Goal: Task Accomplishment & Management: Manage account settings

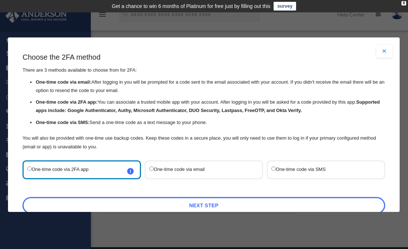
click at [91, 171] on label "One-time code via 2FA app i Refer to the guide on how to set up 2FA apps for mo…" at bounding box center [78, 169] width 102 height 9
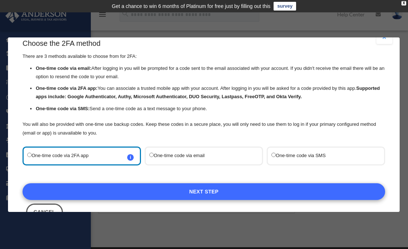
scroll to position [8, 0]
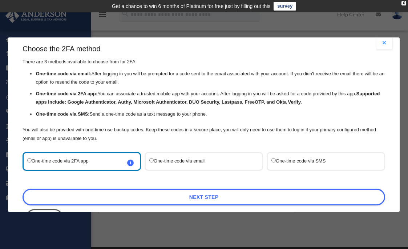
click at [130, 164] on span "i Refer to the guide on how to set up 2FA apps for more information on how to s…" at bounding box center [130, 162] width 7 height 7
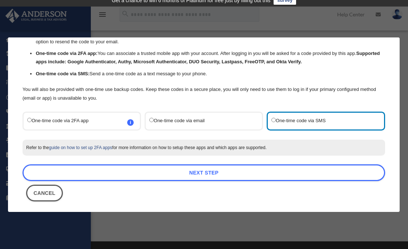
scroll to position [52, 0]
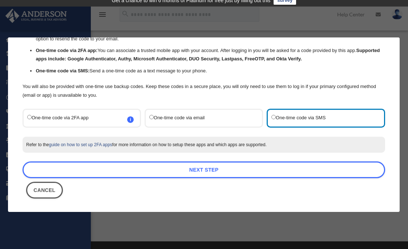
click at [225, 118] on label "One-time code via email" at bounding box center [200, 117] width 102 height 9
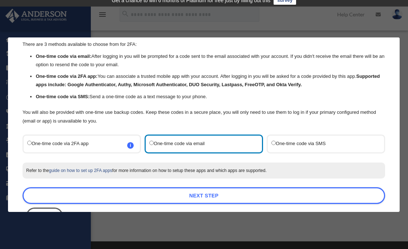
scroll to position [26, 0]
click at [276, 139] on label "One-time code via SMS" at bounding box center [322, 143] width 102 height 9
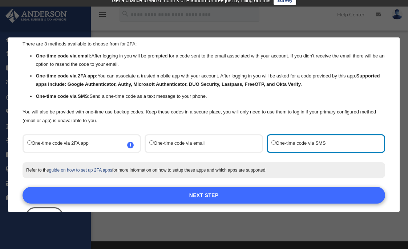
click at [248, 194] on link "Next Step" at bounding box center [203, 195] width 362 height 17
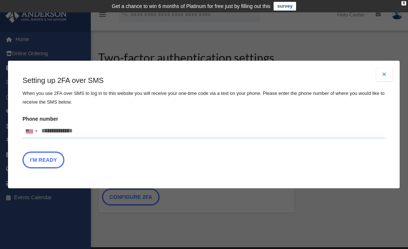
click at [101, 130] on input "Phone number United States +1 United Kingdom +44 Afghanistan (‫افغانستان‬‎) +93…" at bounding box center [203, 131] width 362 height 15
type input "**********"
click at [52, 158] on button "I'm Ready" at bounding box center [43, 159] width 42 height 17
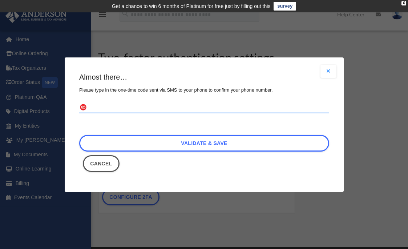
click at [138, 108] on input "text" at bounding box center [204, 108] width 250 height 12
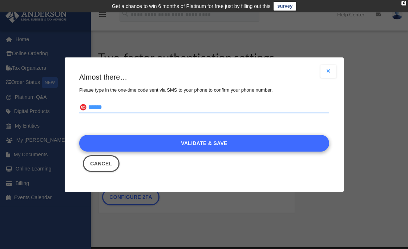
type input "******"
click at [149, 144] on link "Validate & Save" at bounding box center [204, 143] width 250 height 17
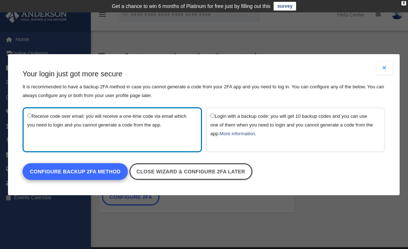
click at [97, 172] on link "Configure backup 2FA method" at bounding box center [74, 171] width 105 height 17
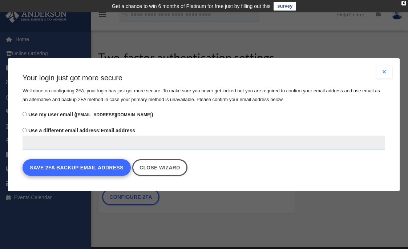
click at [100, 170] on button "Save 2FA backup email address" at bounding box center [76, 167] width 108 height 17
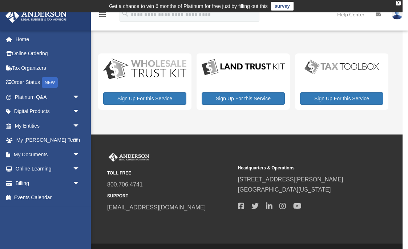
click at [339, 125] on div "My Services [EMAIL_ADDRESS][DOMAIN_NAME] Sign Out [EMAIL_ADDRESS][DOMAIN_NAME] …" at bounding box center [201, 73] width 402 height 122
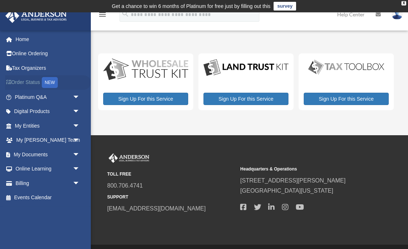
click at [35, 85] on link "Order Status NEW" at bounding box center [48, 82] width 86 height 15
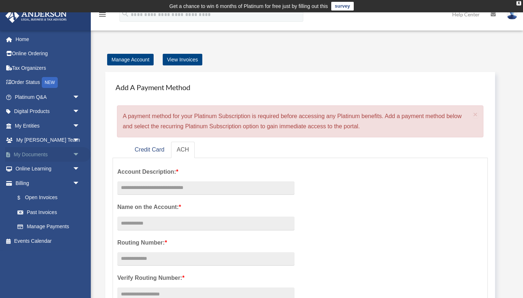
click at [42, 151] on link "My Documents arrow_drop_down" at bounding box center [48, 154] width 86 height 15
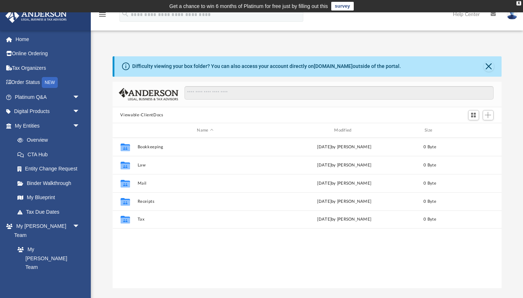
scroll to position [165, 389]
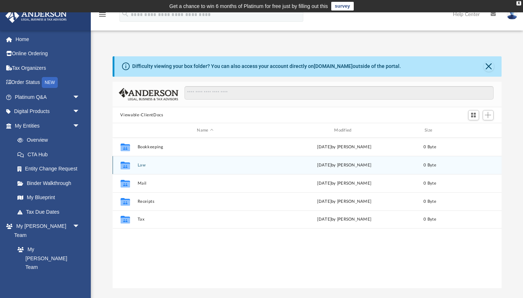
click at [143, 166] on button "Law" at bounding box center [205, 165] width 136 height 5
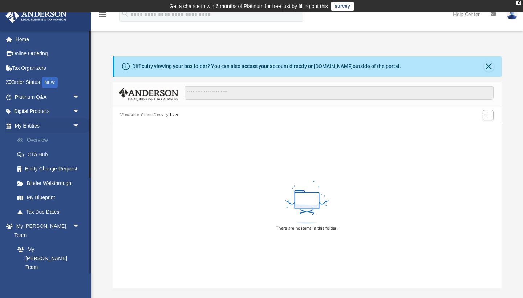
click at [43, 136] on link "Overview" at bounding box center [50, 140] width 81 height 15
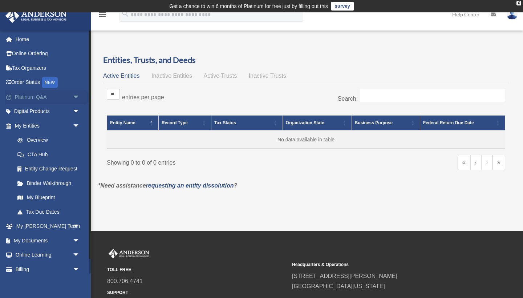
click at [77, 94] on span "arrow_drop_down" at bounding box center [80, 97] width 15 height 15
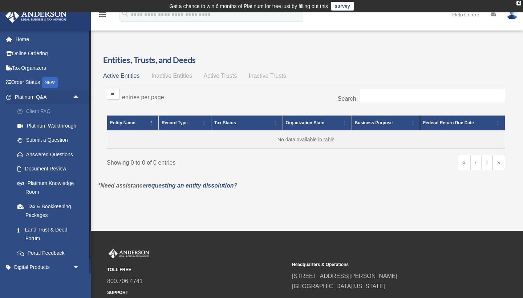
click at [46, 112] on link "Client FAQ" at bounding box center [50, 111] width 81 height 15
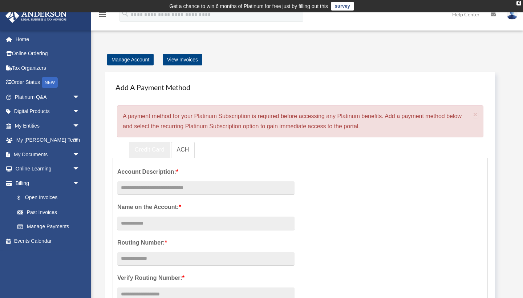
click at [148, 146] on link "Credit Card" at bounding box center [149, 150] width 41 height 16
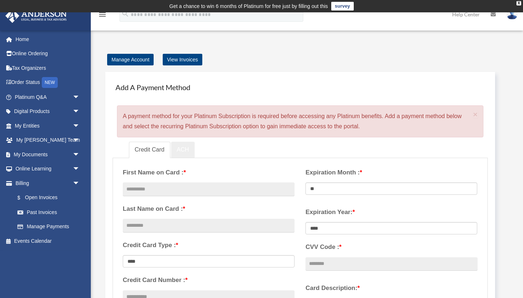
click at [185, 150] on link "ACH" at bounding box center [183, 150] width 24 height 16
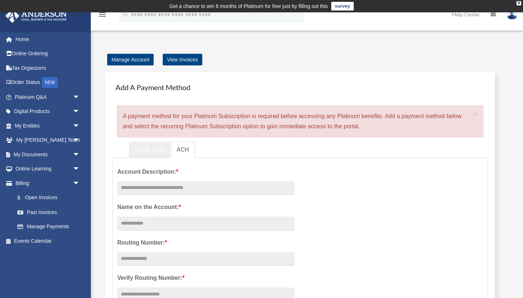
click at [150, 147] on link "Credit Card" at bounding box center [149, 150] width 41 height 16
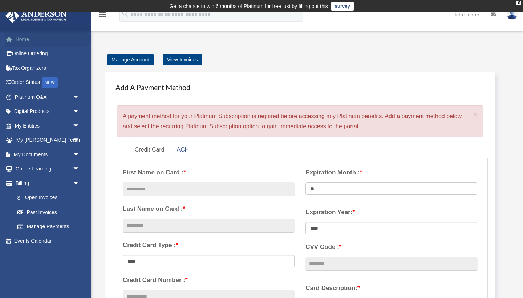
click at [26, 41] on link "Home" at bounding box center [48, 39] width 86 height 15
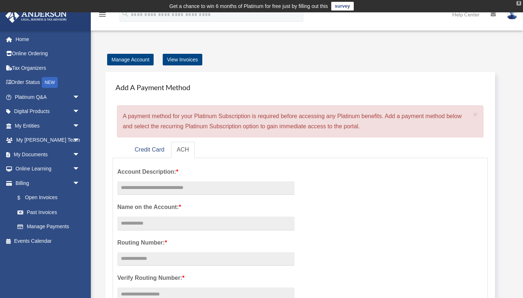
click at [516, 3] on div "X" at bounding box center [518, 3] width 5 height 4
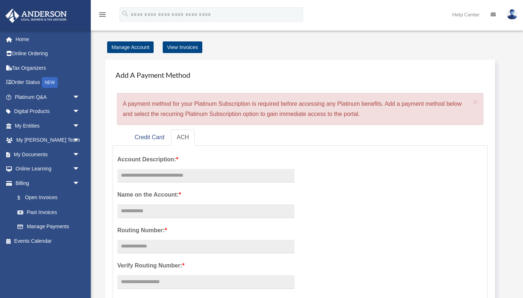
click at [511, 15] on img at bounding box center [511, 14] width 11 height 11
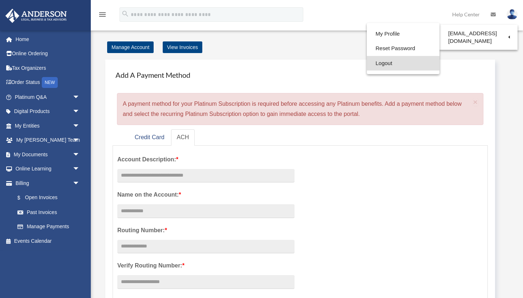
click at [402, 64] on link "Logout" at bounding box center [403, 63] width 73 height 15
